Goal: Transaction & Acquisition: Subscribe to service/newsletter

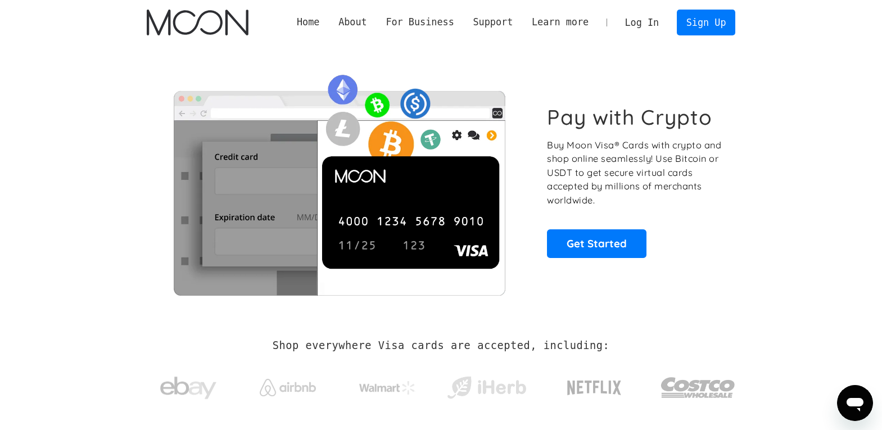
click at [73, 129] on section "Pay with Crypto Buy Moon Visa® Cards with crypto and shop online seamlessly! Us…" at bounding box center [441, 181] width 882 height 273
click at [706, 25] on link "Sign Up" at bounding box center [706, 22] width 58 height 25
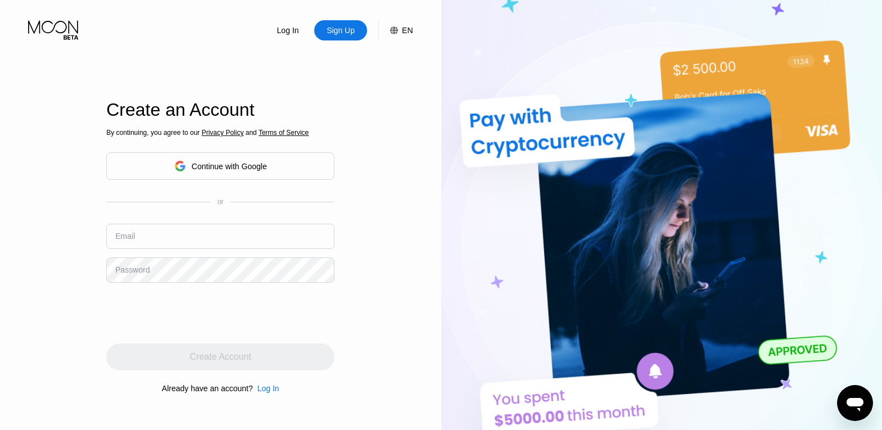
type input "[EMAIL_ADDRESS][DOMAIN_NAME]"
click at [195, 244] on input "[EMAIL_ADDRESS][DOMAIN_NAME]" at bounding box center [220, 236] width 228 height 25
click at [51, 277] on div "Log In Sign Up EN Language English Save Create an Account By continuing, you ag…" at bounding box center [220, 236] width 441 height 473
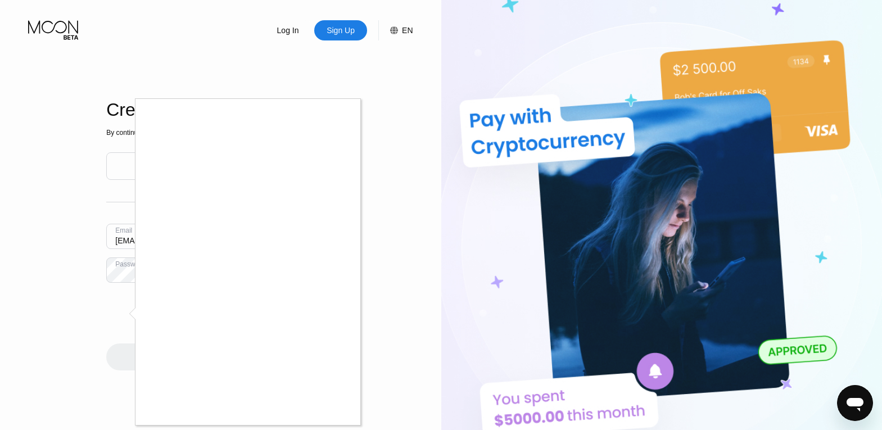
drag, startPoint x: 871, startPoint y: 35, endPoint x: 798, endPoint y: 1, distance: 80.4
click at [870, 35] on div at bounding box center [441, 215] width 882 height 430
